Goal: Ask a question: Ask a question

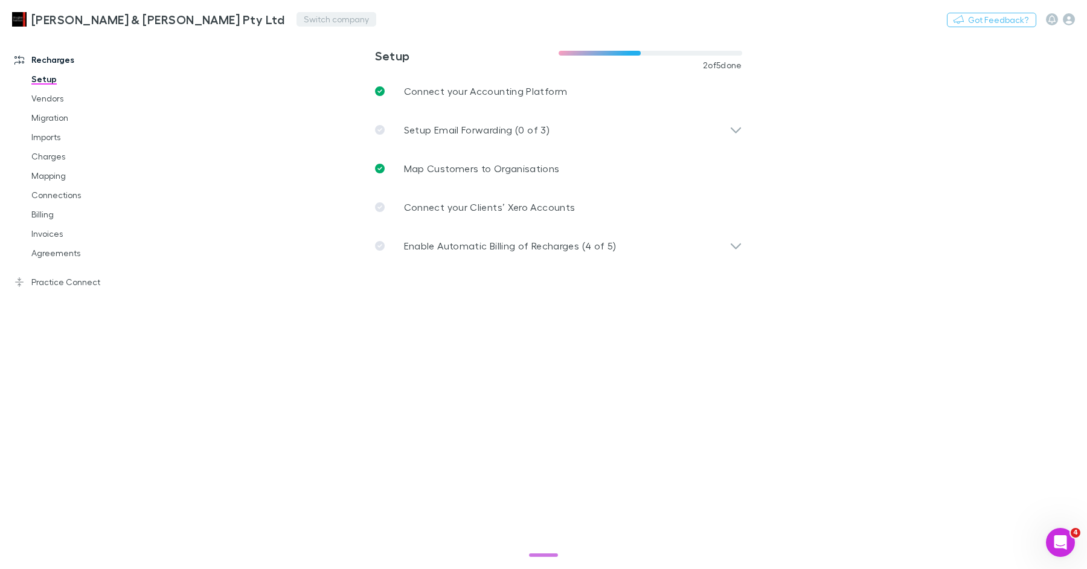
click at [297, 15] on button "Switch company" at bounding box center [337, 19] width 80 height 14
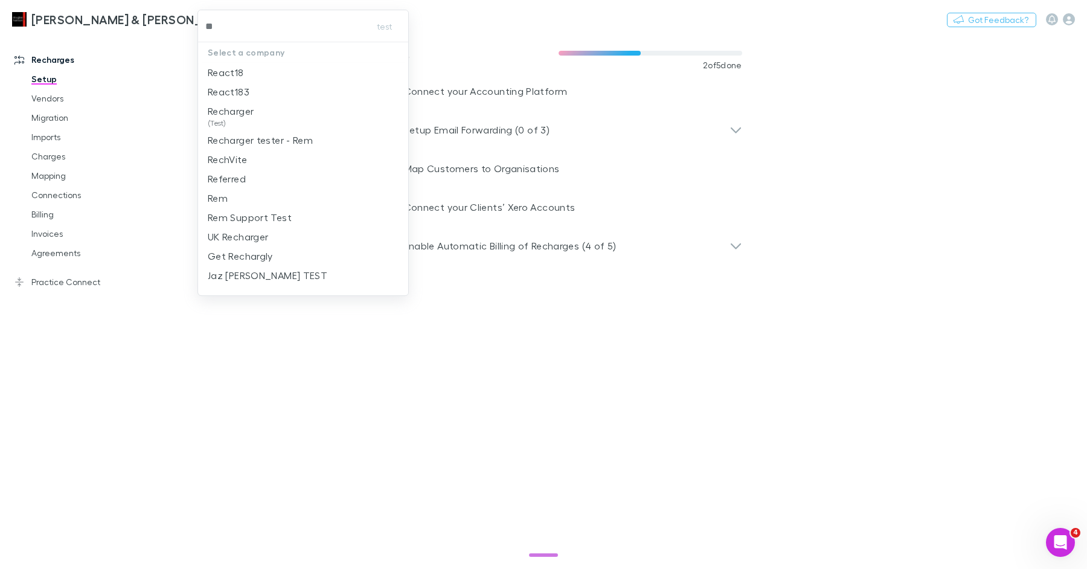
type input "***"
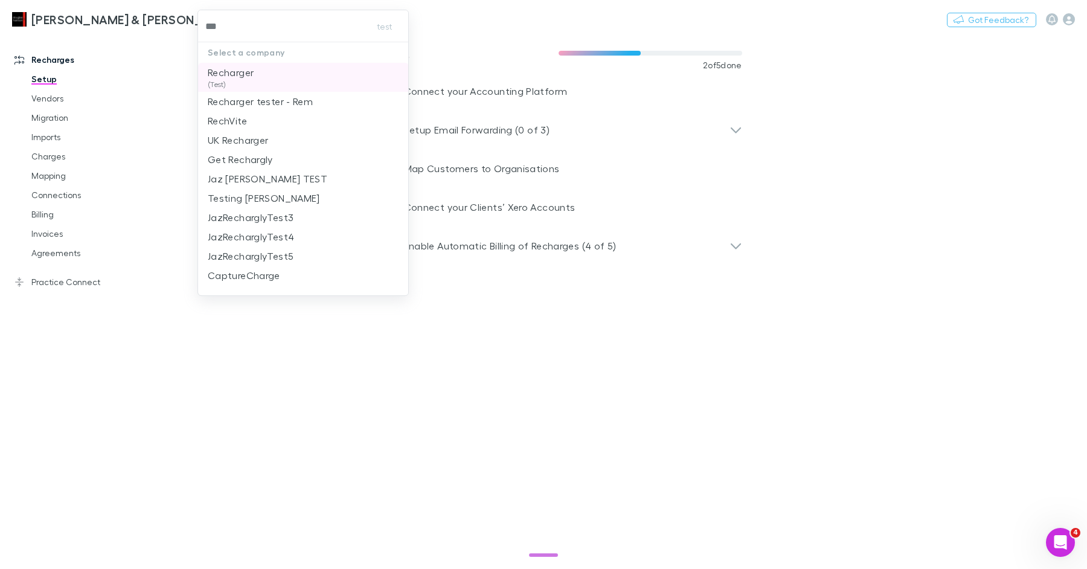
click at [251, 72] on p "Recharger" at bounding box center [231, 72] width 46 height 14
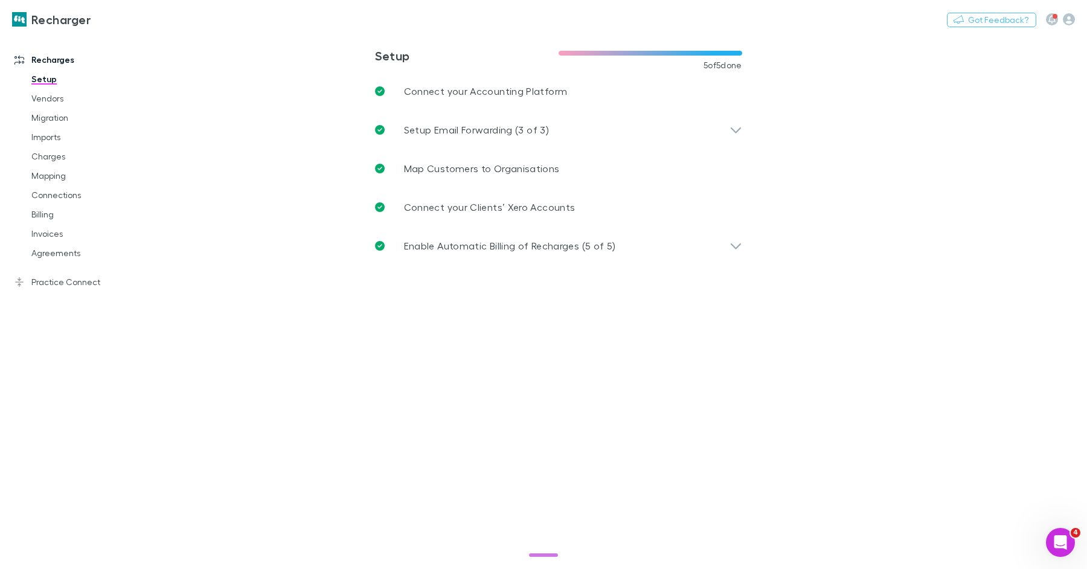
click at [355, 379] on main "**********" at bounding box center [621, 301] width 932 height 535
click at [1060, 541] on icon "Open Intercom Messenger" at bounding box center [1059, 541] width 20 height 20
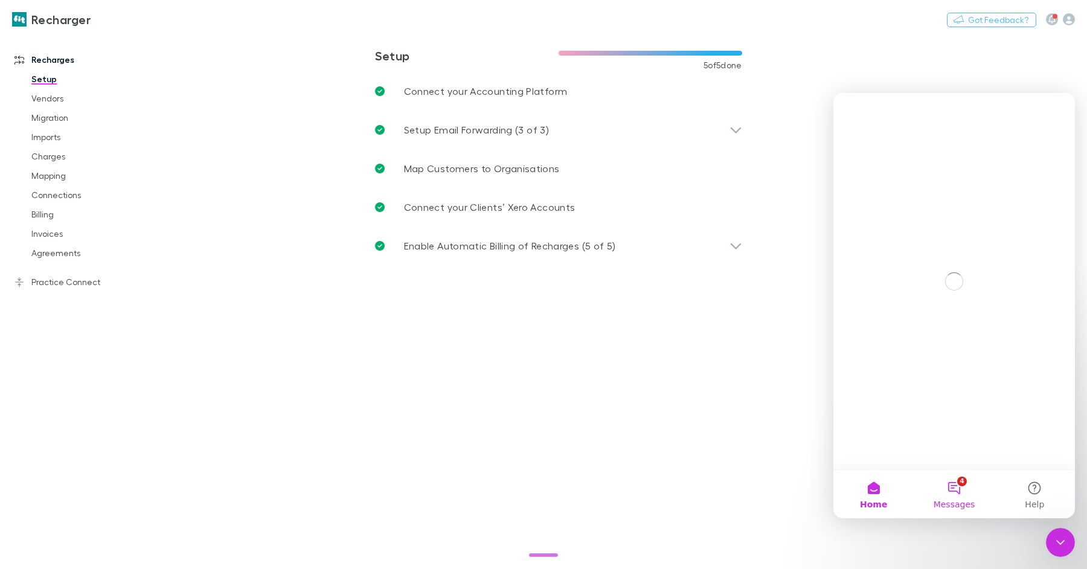
click at [960, 496] on button "4 Messages" at bounding box center [954, 494] width 80 height 48
click at [963, 446] on button "Ask a question" at bounding box center [954, 445] width 109 height 24
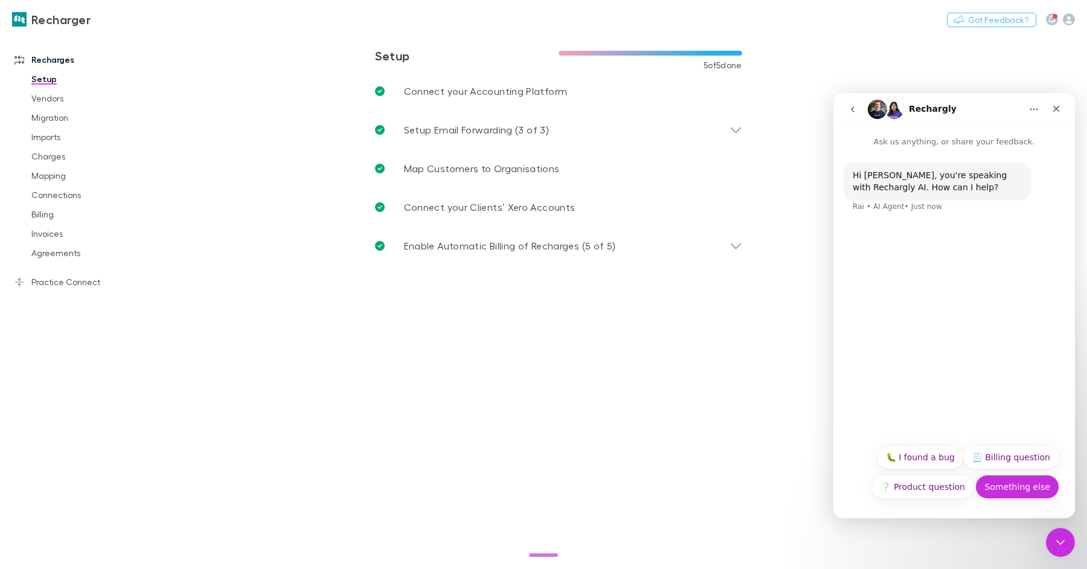
click at [1014, 487] on button "Something else" at bounding box center [1017, 487] width 84 height 24
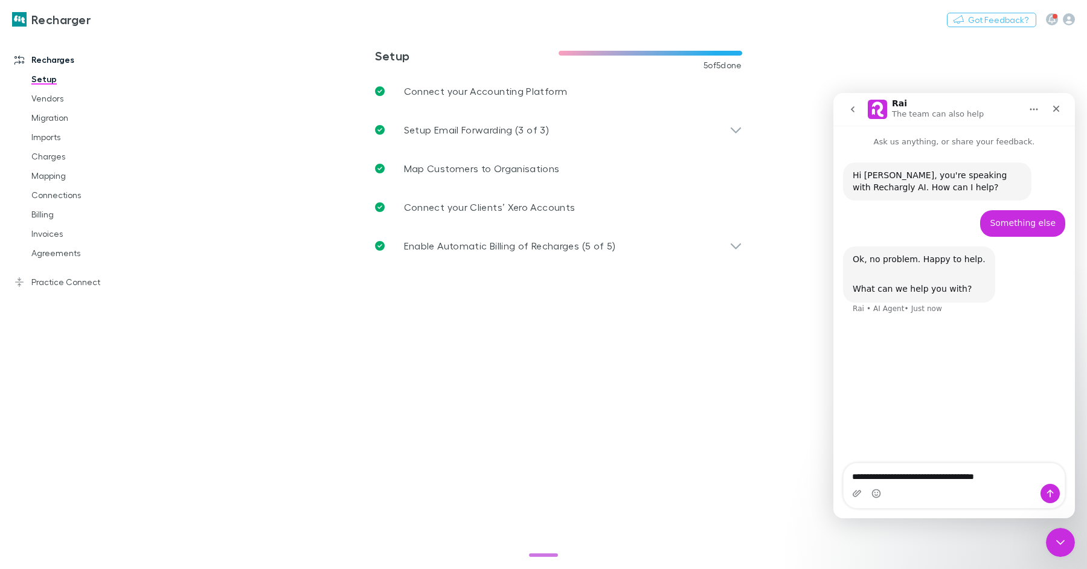
type textarea "**********"
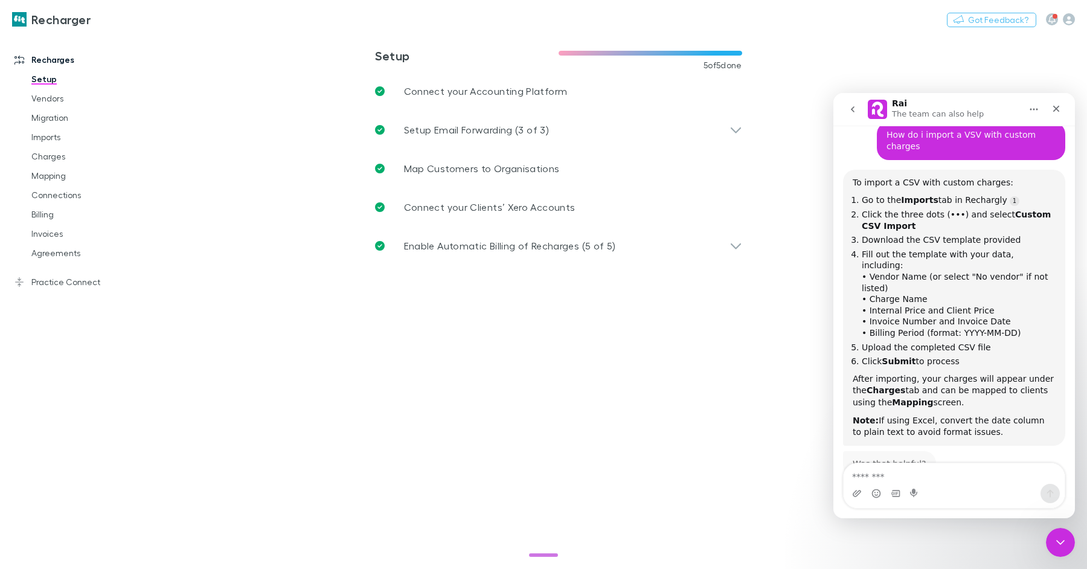
scroll to position [214, 0]
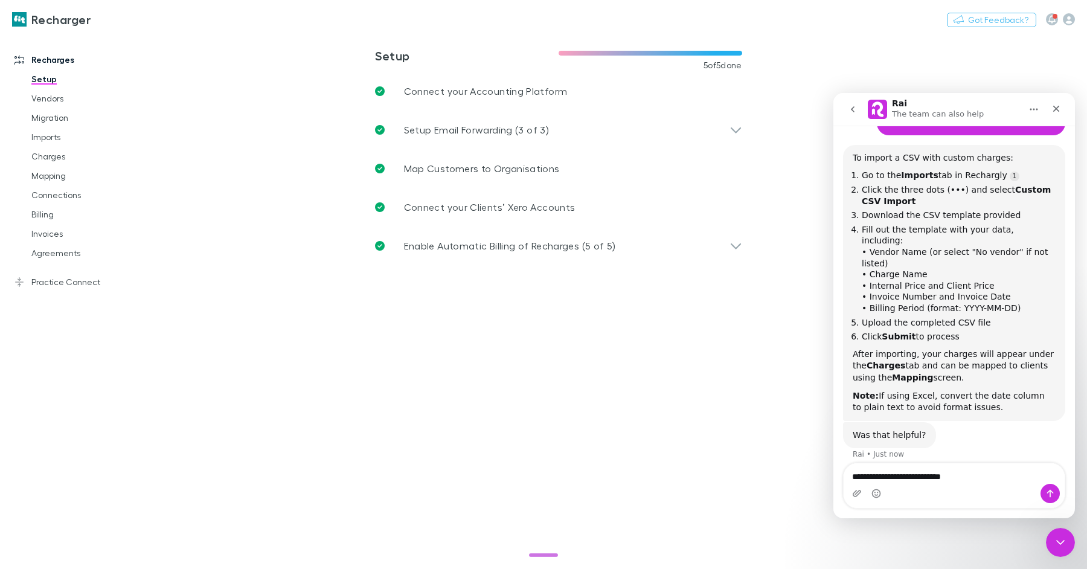
type textarea "**********"
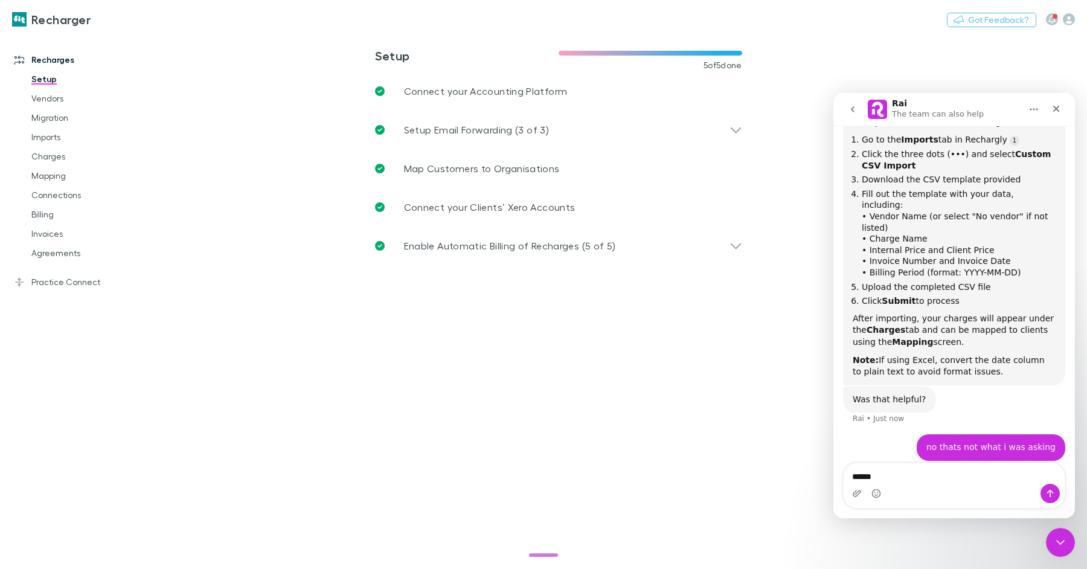
scroll to position [289, 0]
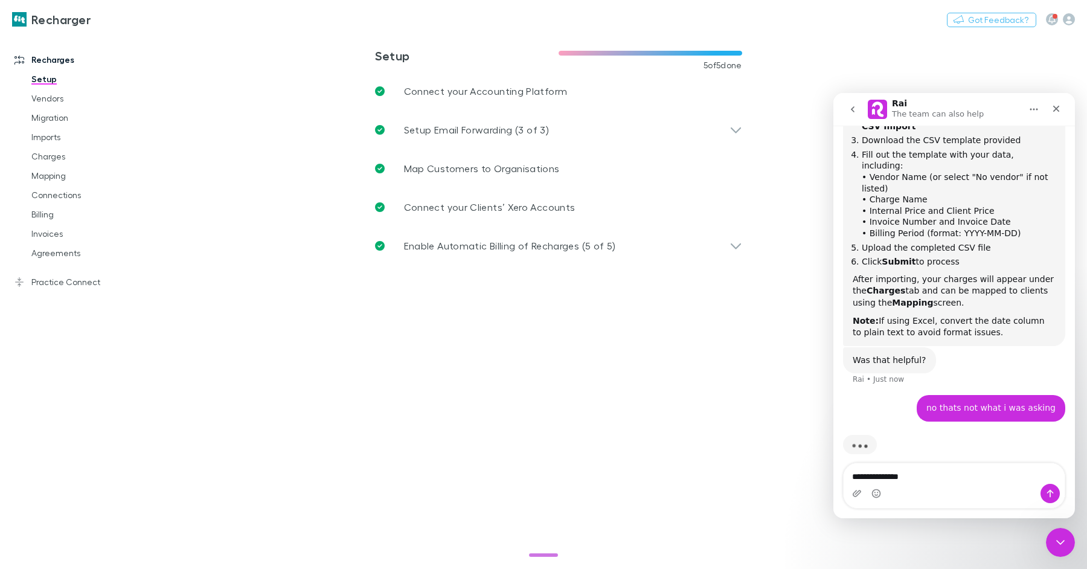
type textarea "**********"
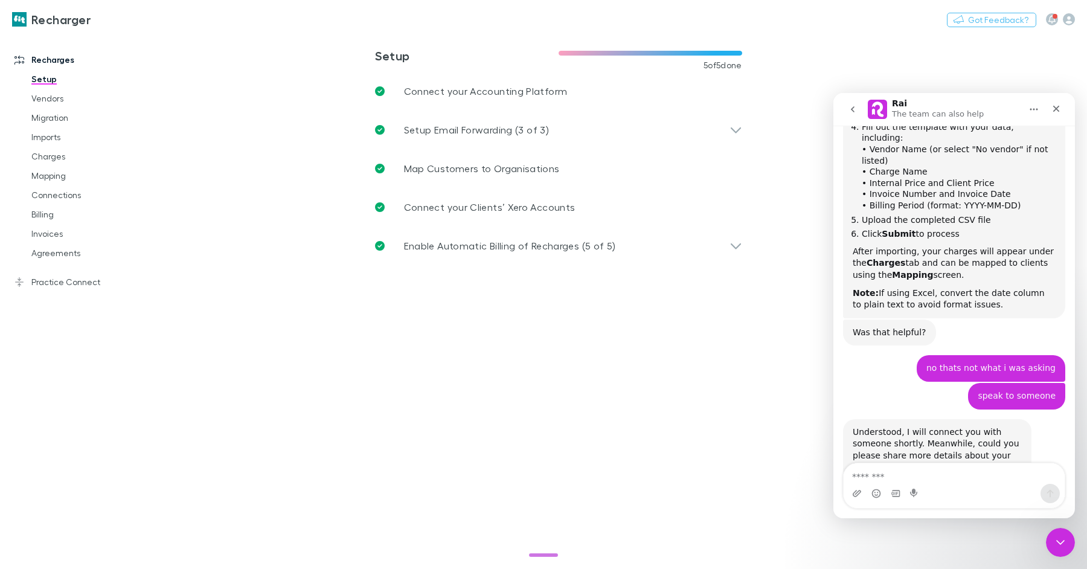
scroll to position [348, 0]
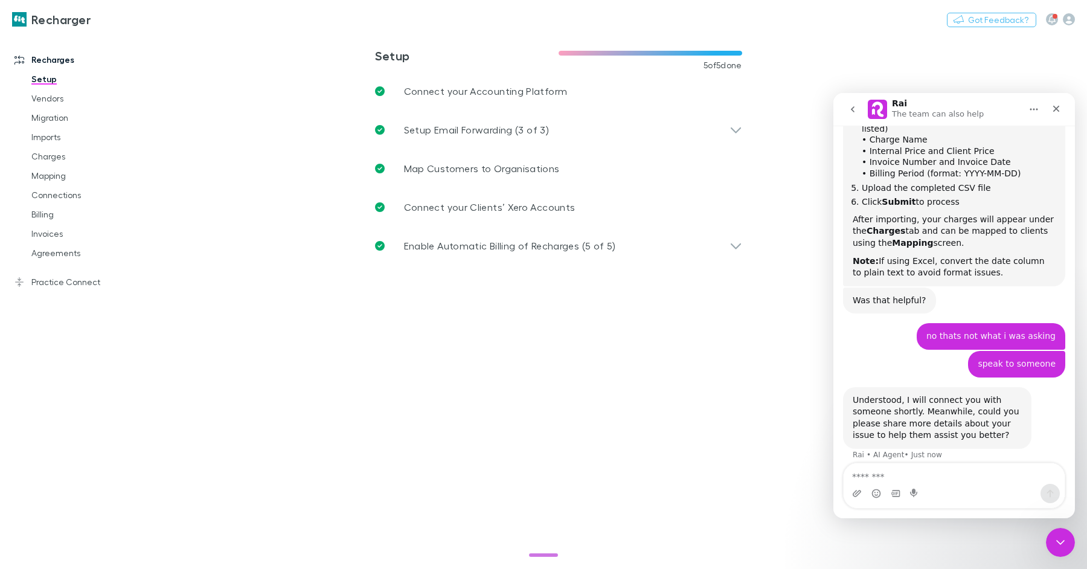
click at [856, 107] on icon "go back" at bounding box center [853, 109] width 10 height 10
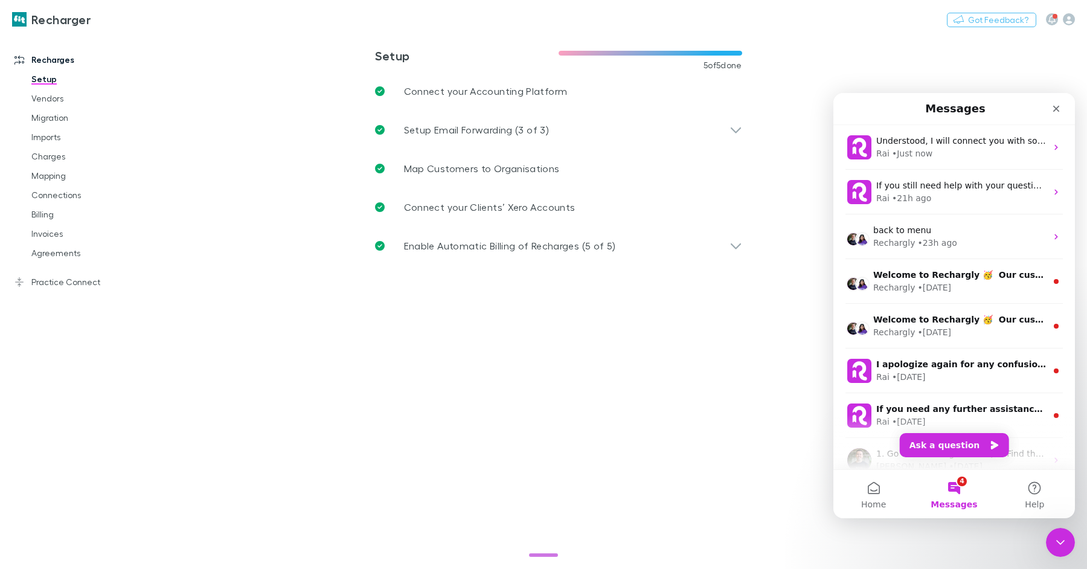
scroll to position [238, 0]
click at [950, 443] on button "Ask a question" at bounding box center [954, 445] width 109 height 24
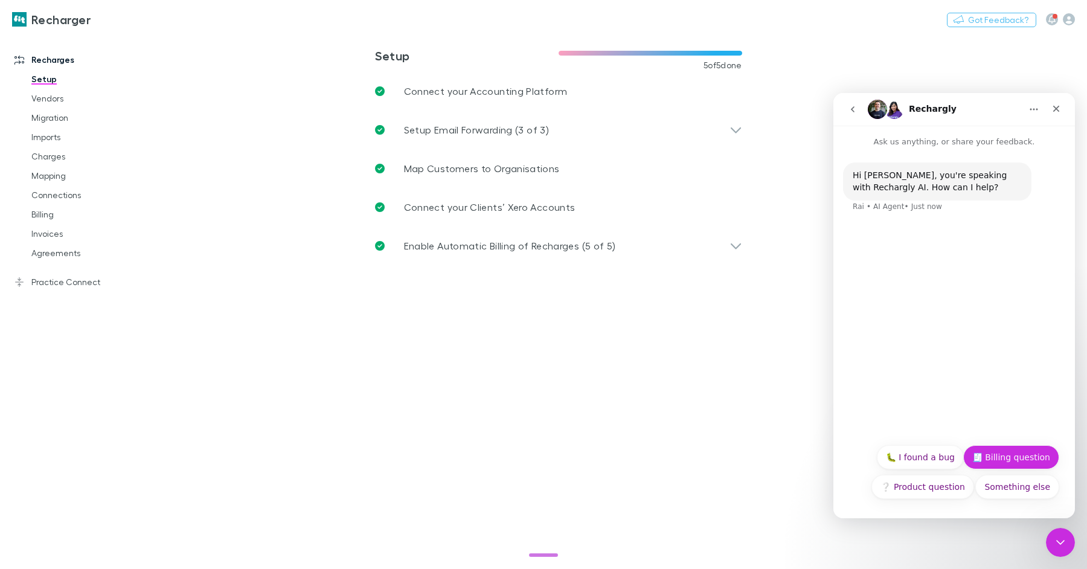
click at [998, 449] on button "🧾 Billing question" at bounding box center [1011, 457] width 96 height 24
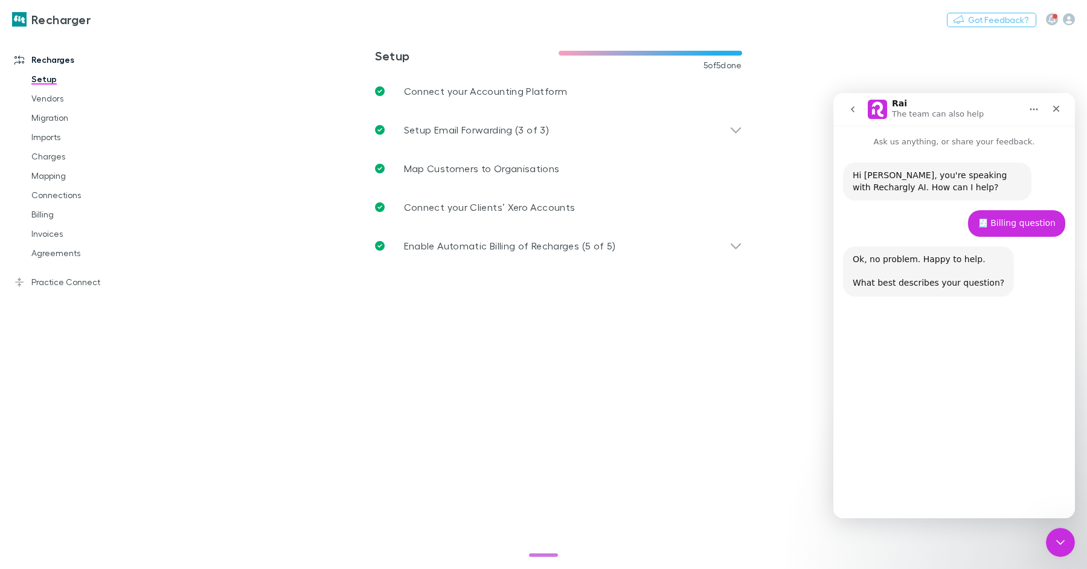
click at [857, 118] on button "go back" at bounding box center [852, 109] width 23 height 23
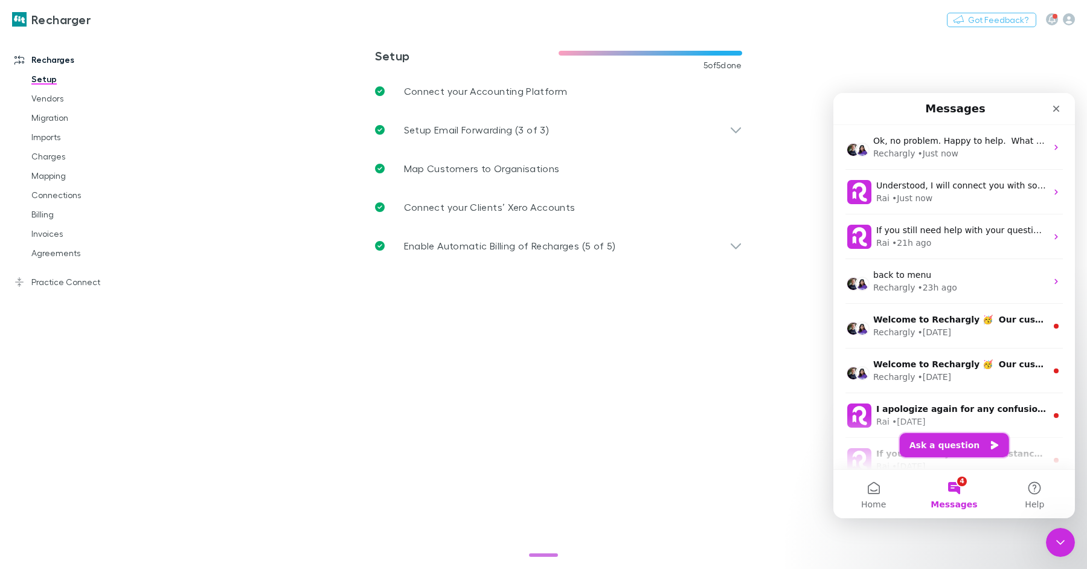
click at [954, 444] on button "Ask a question" at bounding box center [954, 445] width 109 height 24
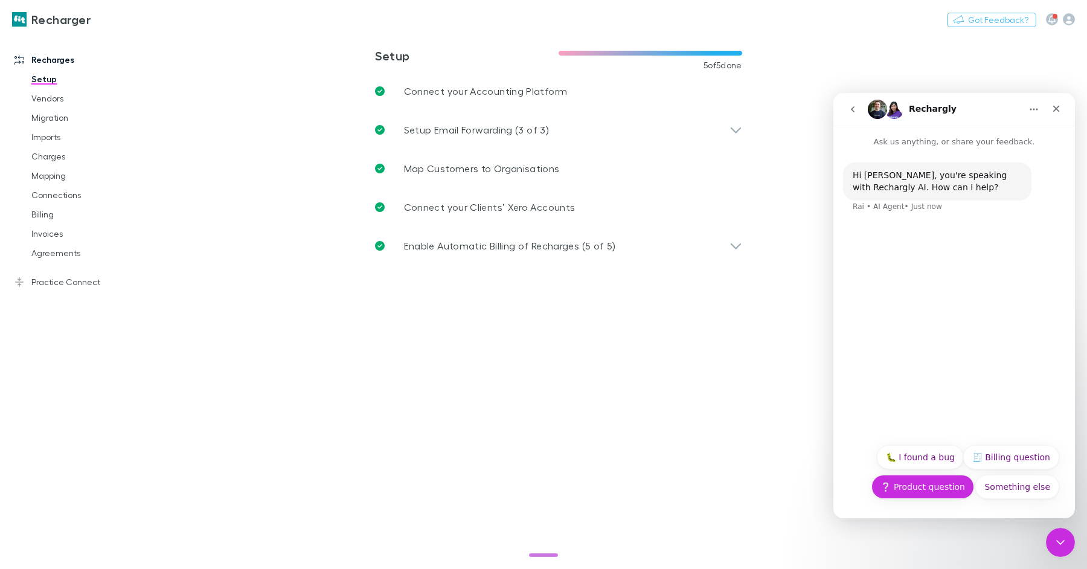
click at [950, 487] on button "❔ Product question" at bounding box center [922, 487] width 103 height 24
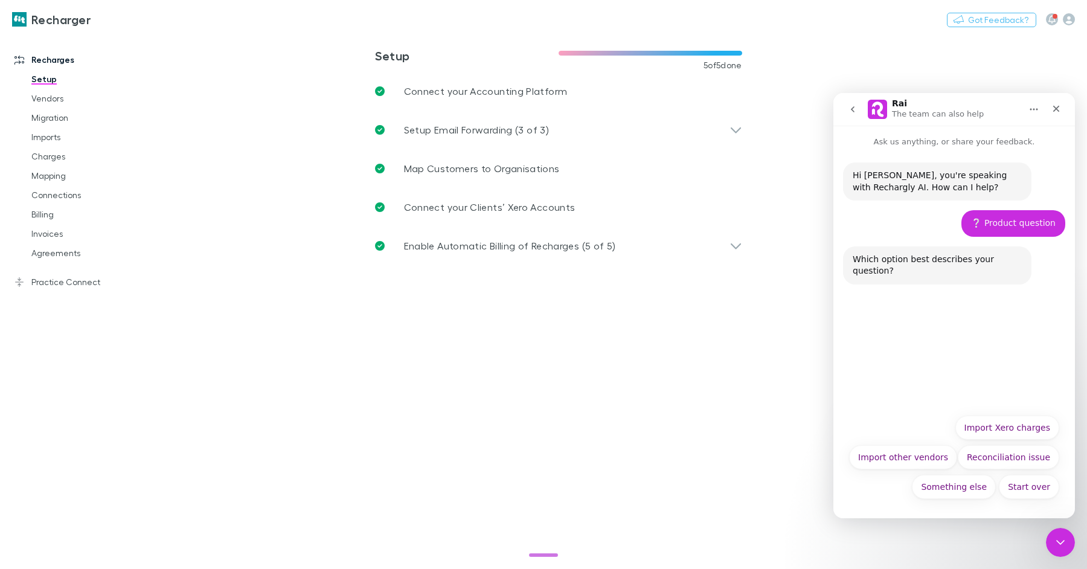
click at [851, 111] on icon "go back" at bounding box center [853, 109] width 10 height 10
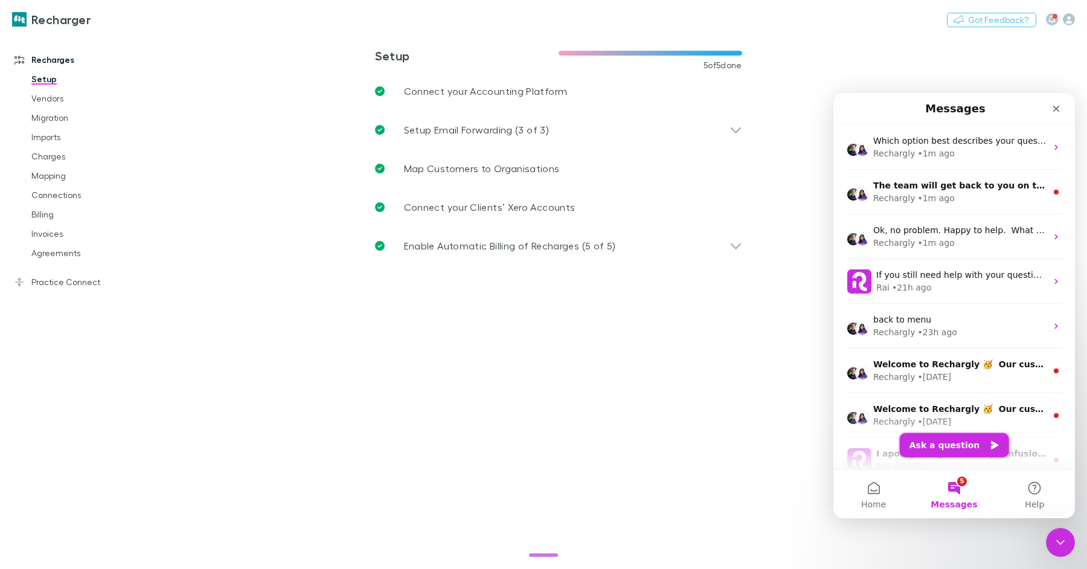
click at [958, 452] on button "Ask a question" at bounding box center [954, 445] width 109 height 24
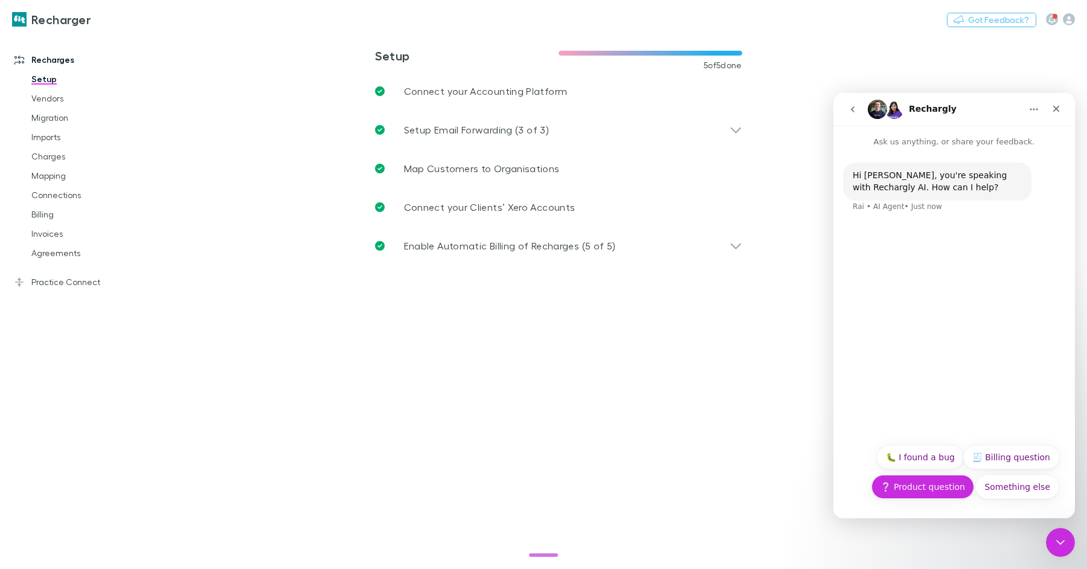
click at [940, 492] on button "❔ Product question" at bounding box center [922, 487] width 103 height 24
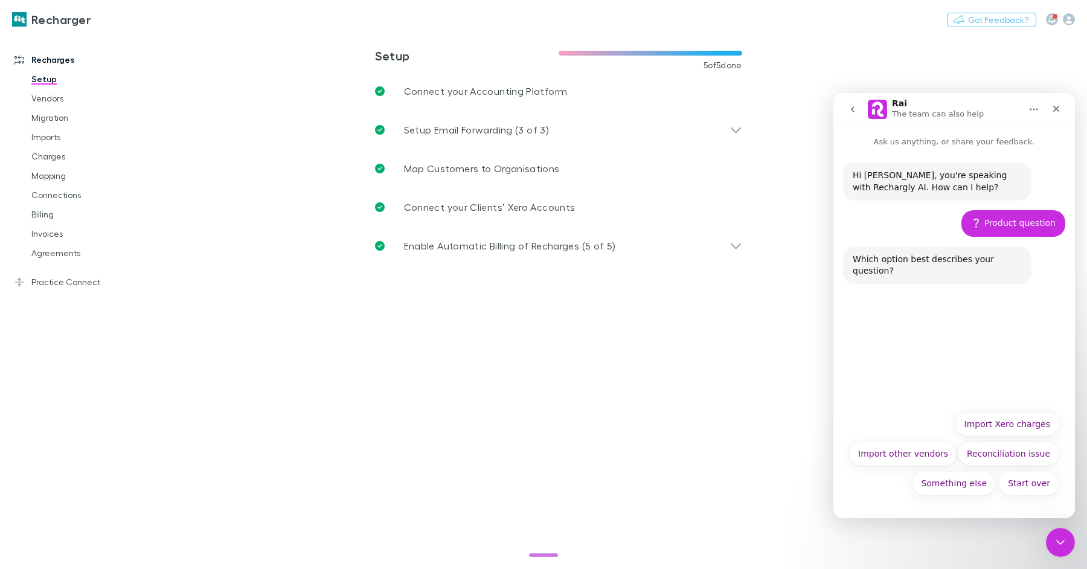
click at [858, 116] on button "go back" at bounding box center [852, 109] width 23 height 23
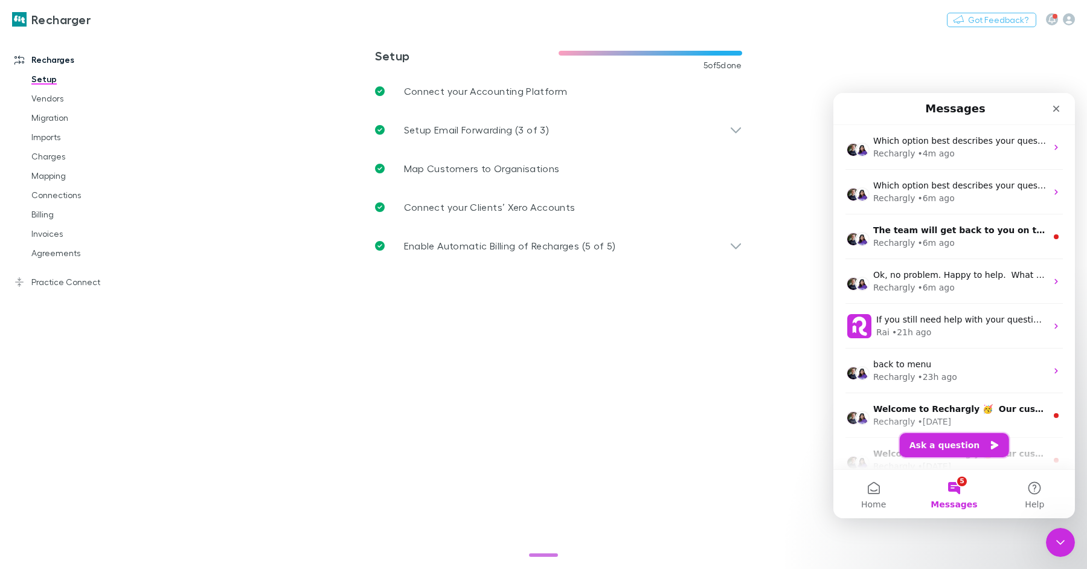
click at [960, 446] on button "Ask a question" at bounding box center [954, 445] width 109 height 24
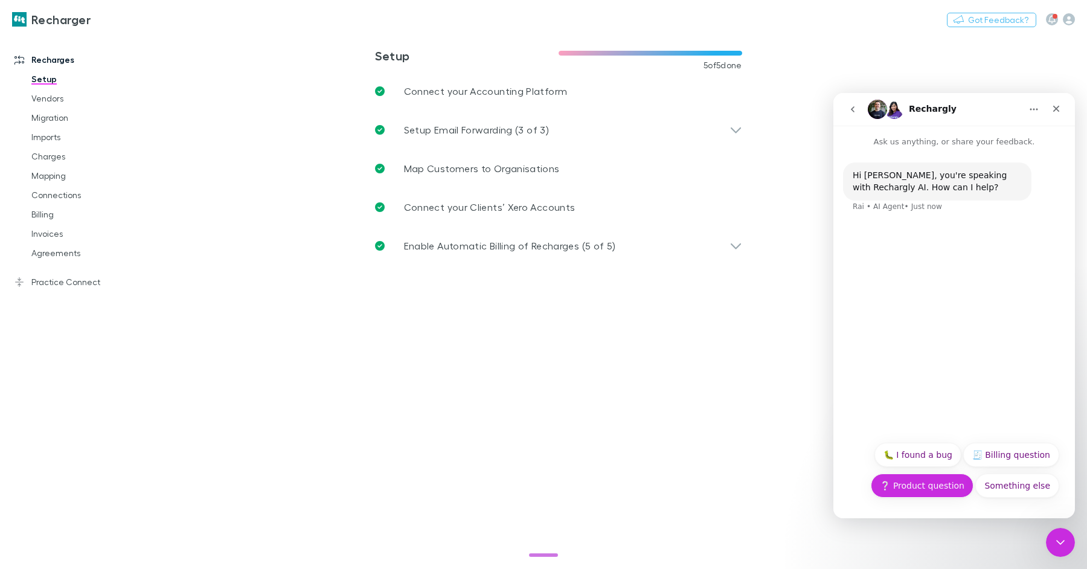
click at [935, 489] on button "❔ Product question" at bounding box center [922, 485] width 103 height 24
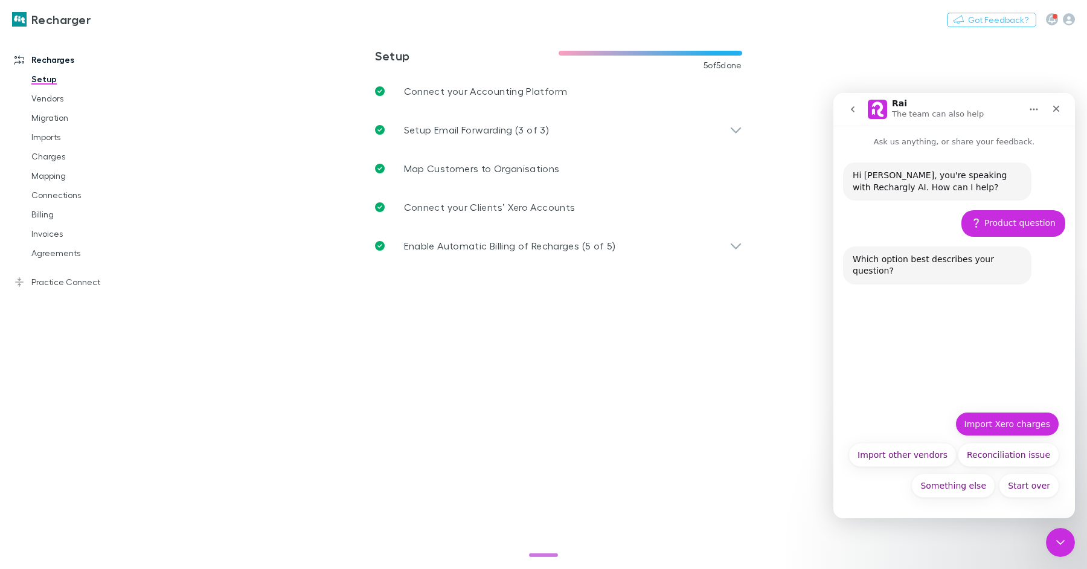
click at [1047, 426] on button "Import Xero charges" at bounding box center [1007, 424] width 104 height 24
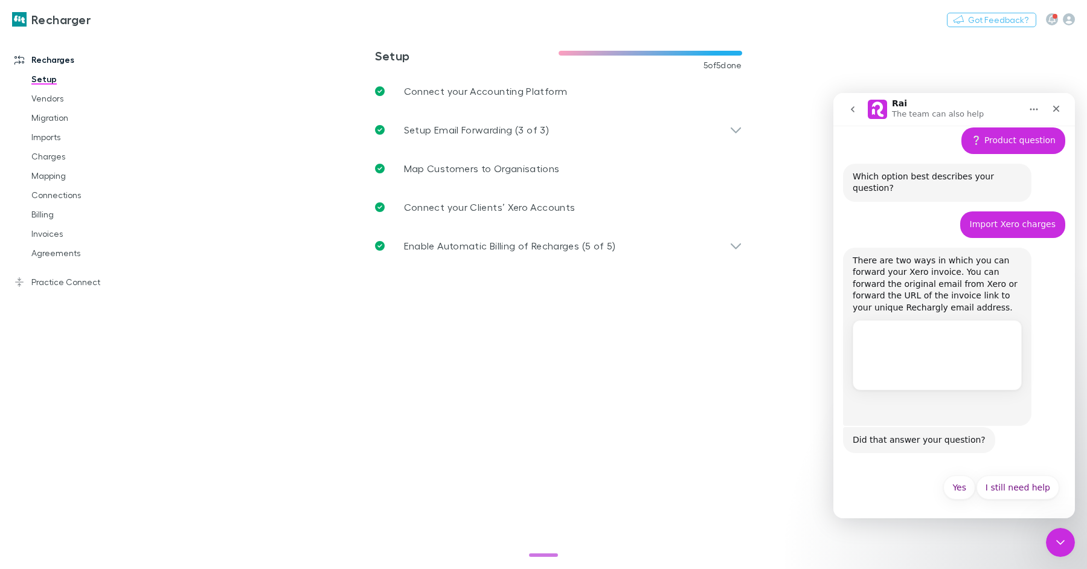
scroll to position [85, 0]
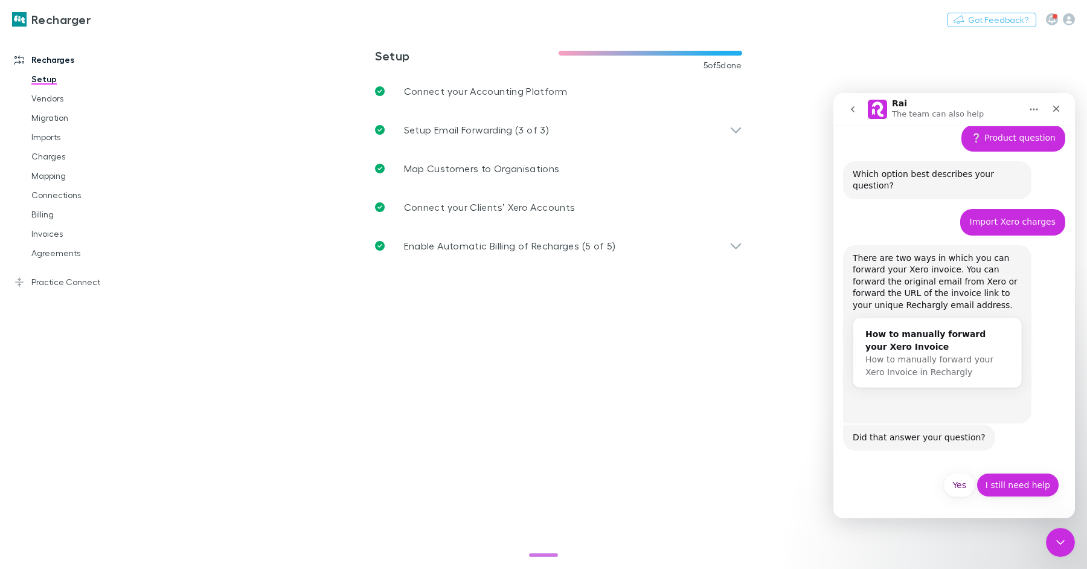
click at [1024, 489] on button "I still need help" at bounding box center [1017, 485] width 83 height 24
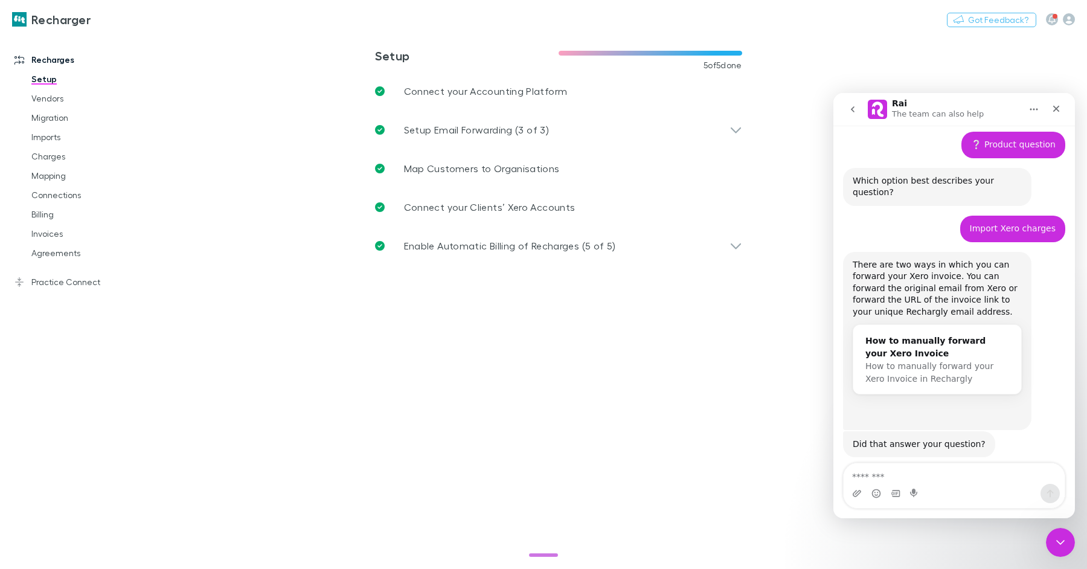
scroll to position [122, 0]
